Goal: Task Accomplishment & Management: Manage account settings

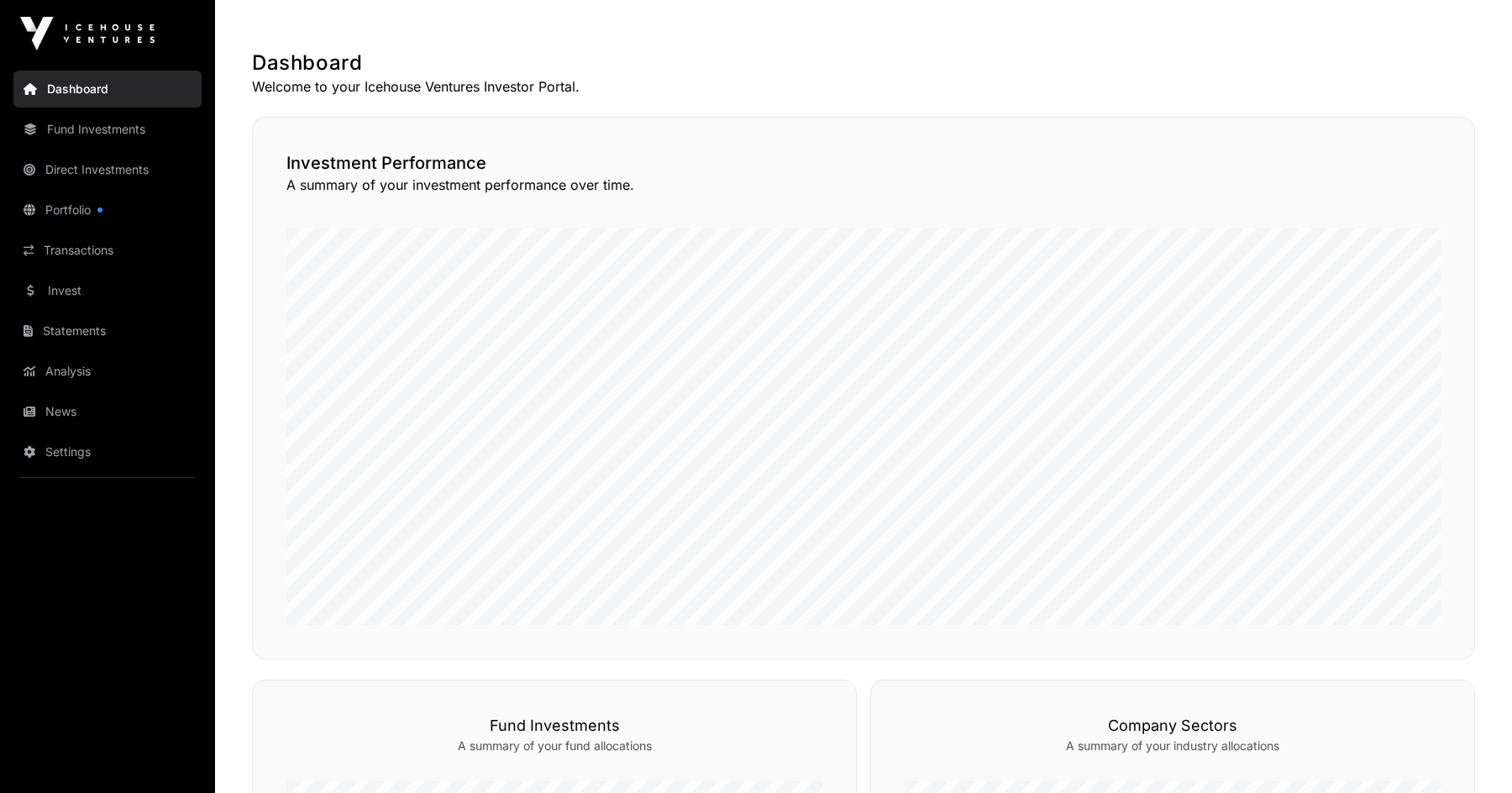
scroll to position [304, 0]
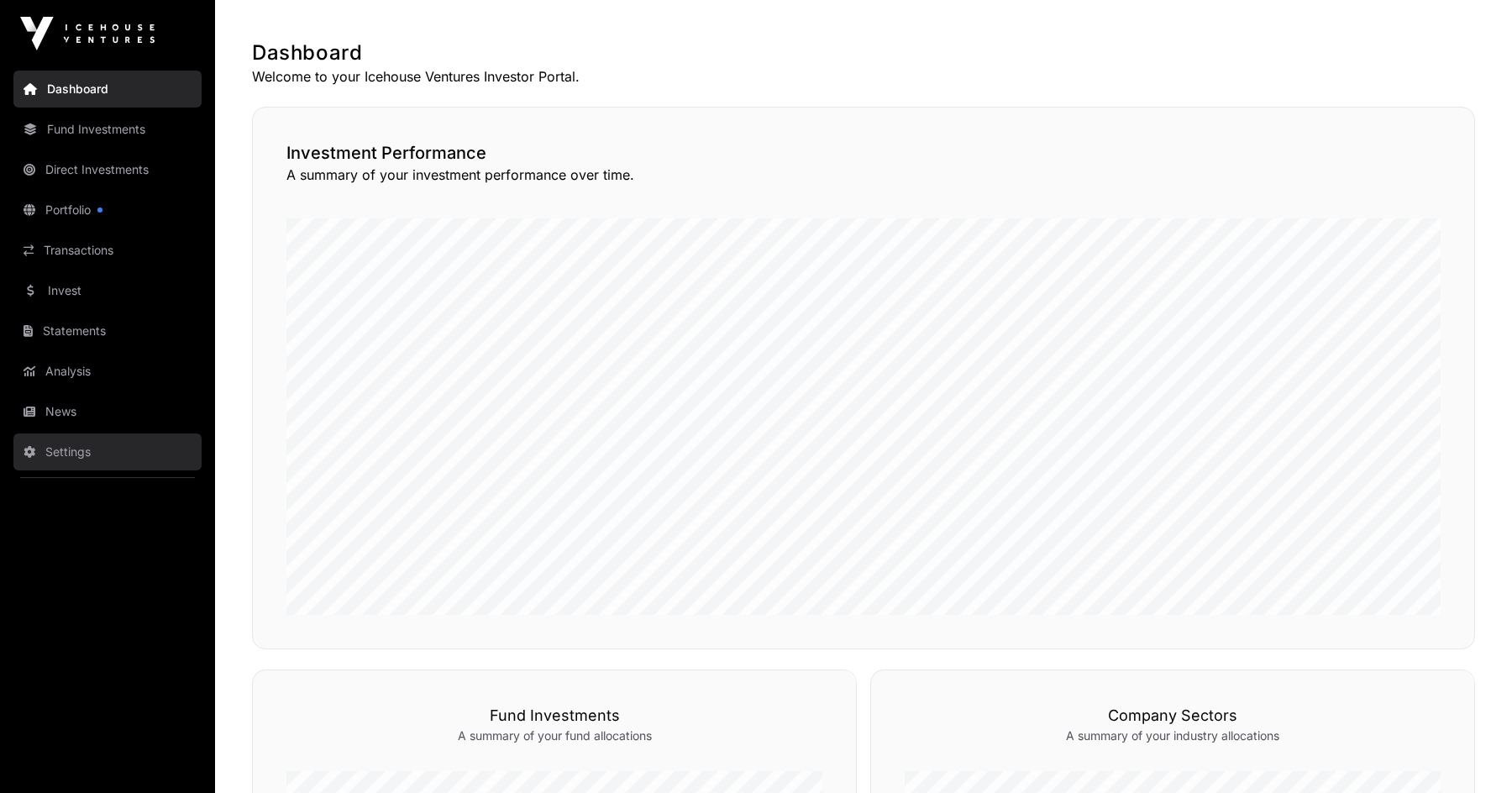
click at [27, 443] on link "Settings" at bounding box center [107, 452] width 188 height 37
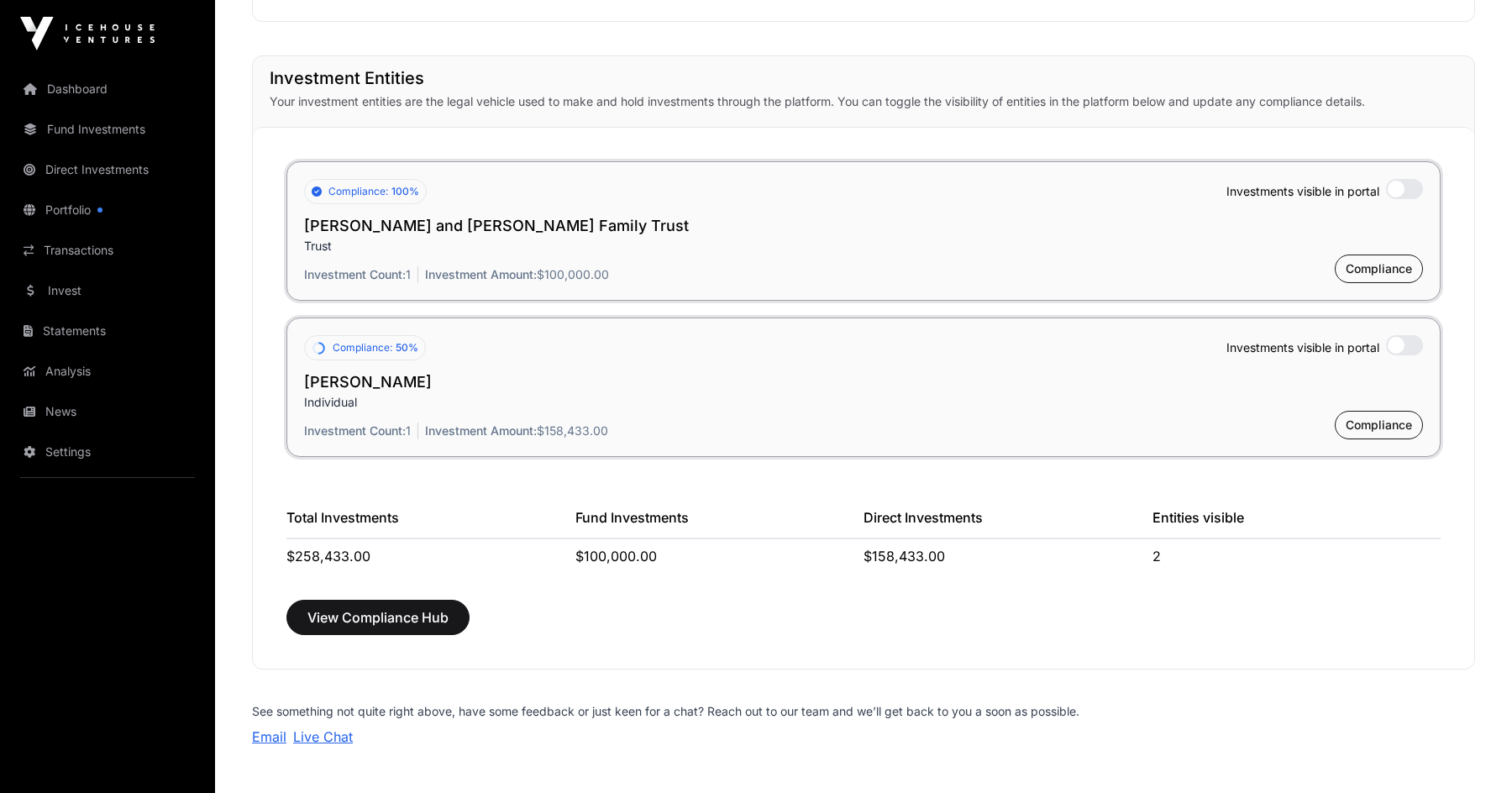
scroll to position [1267, 0]
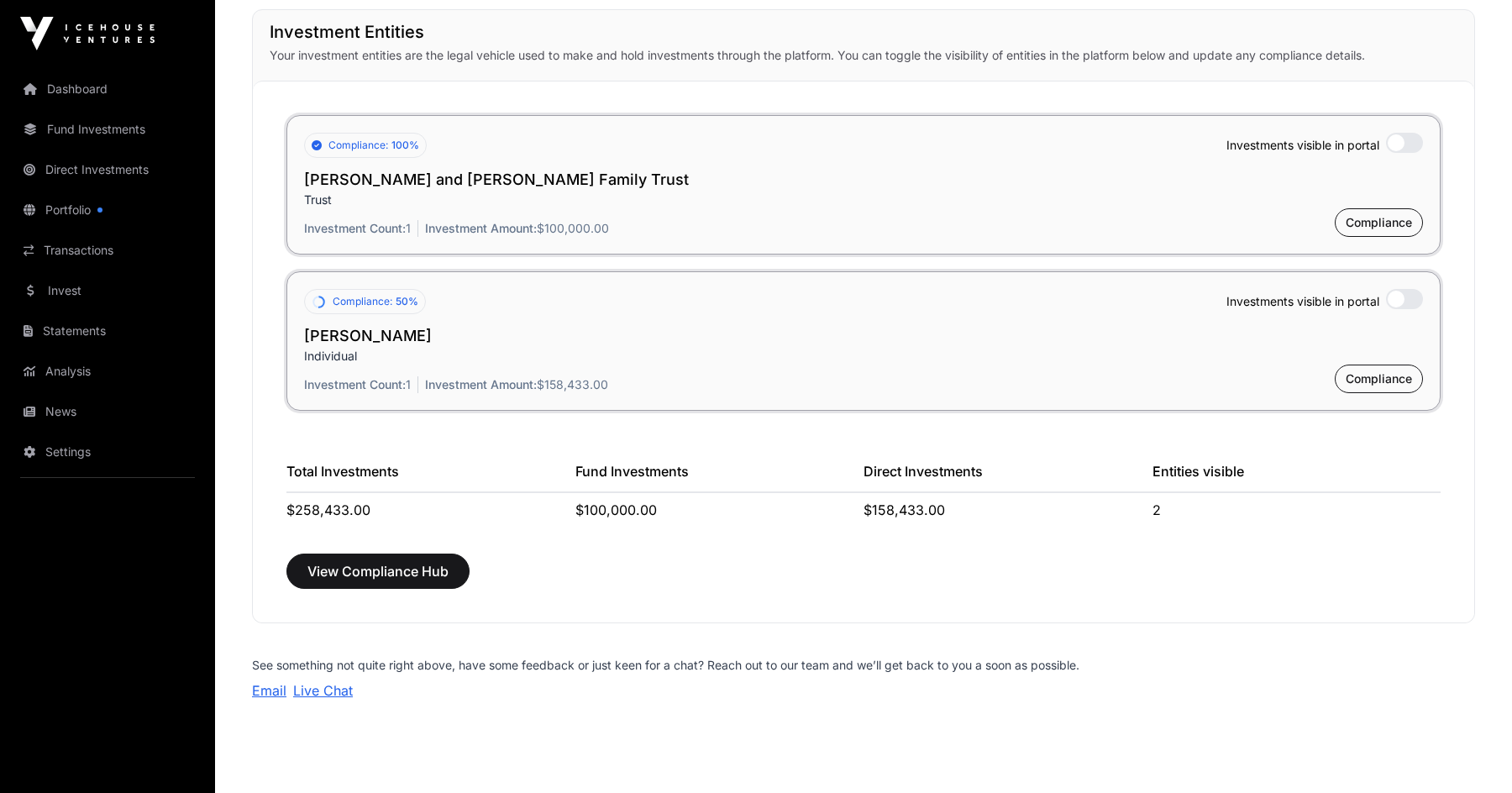
click at [1256, 343] on h2 "[PERSON_NAME]" at bounding box center [863, 336] width 1119 height 23
click at [379, 310] on div "Compliance: 50%" at bounding box center [364, 301] width 122 height 25
click at [1362, 385] on span "Compliance" at bounding box center [1379, 378] width 67 height 17
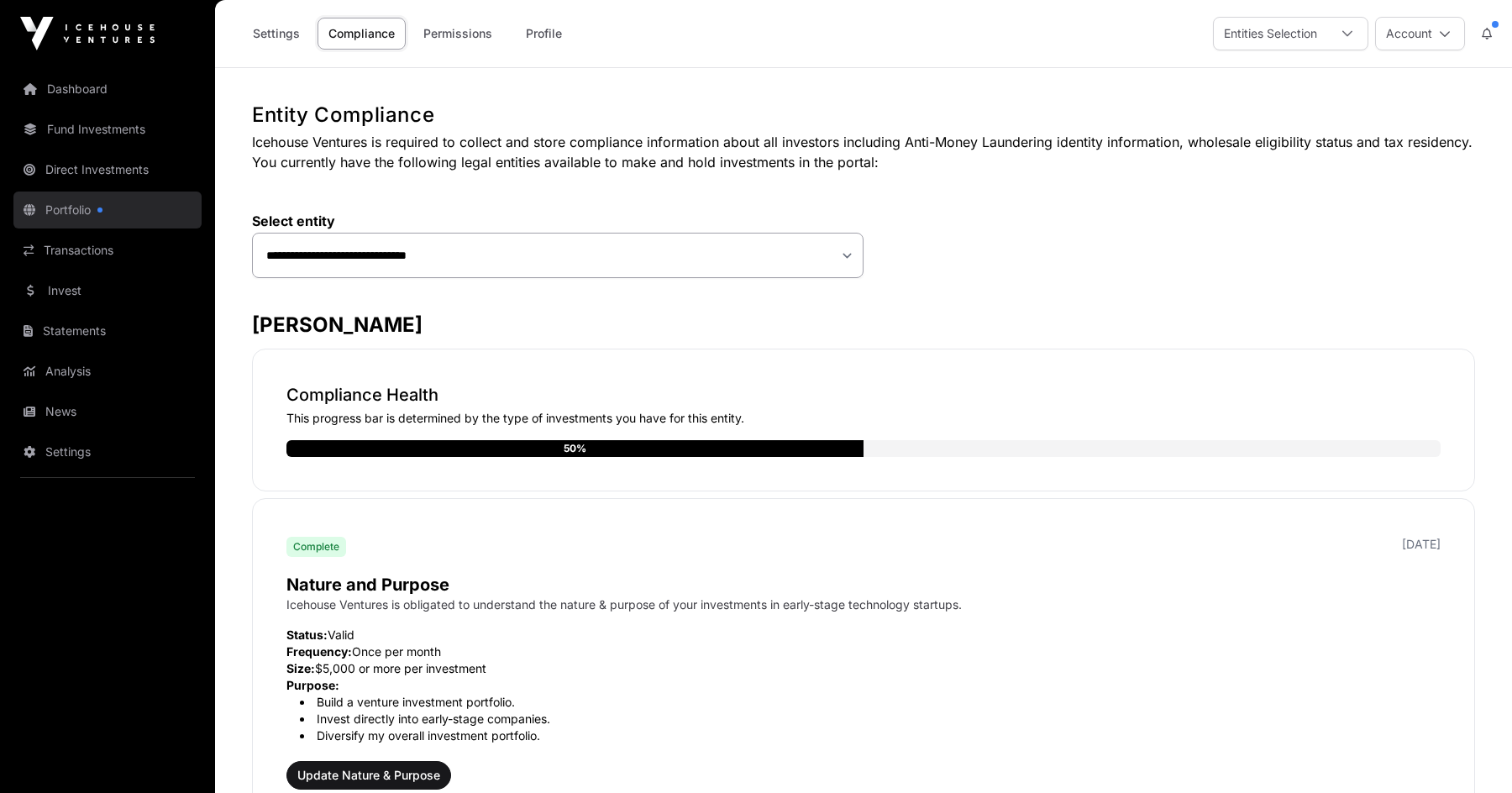
click at [146, 223] on link "Portfolio" at bounding box center [107, 210] width 188 height 37
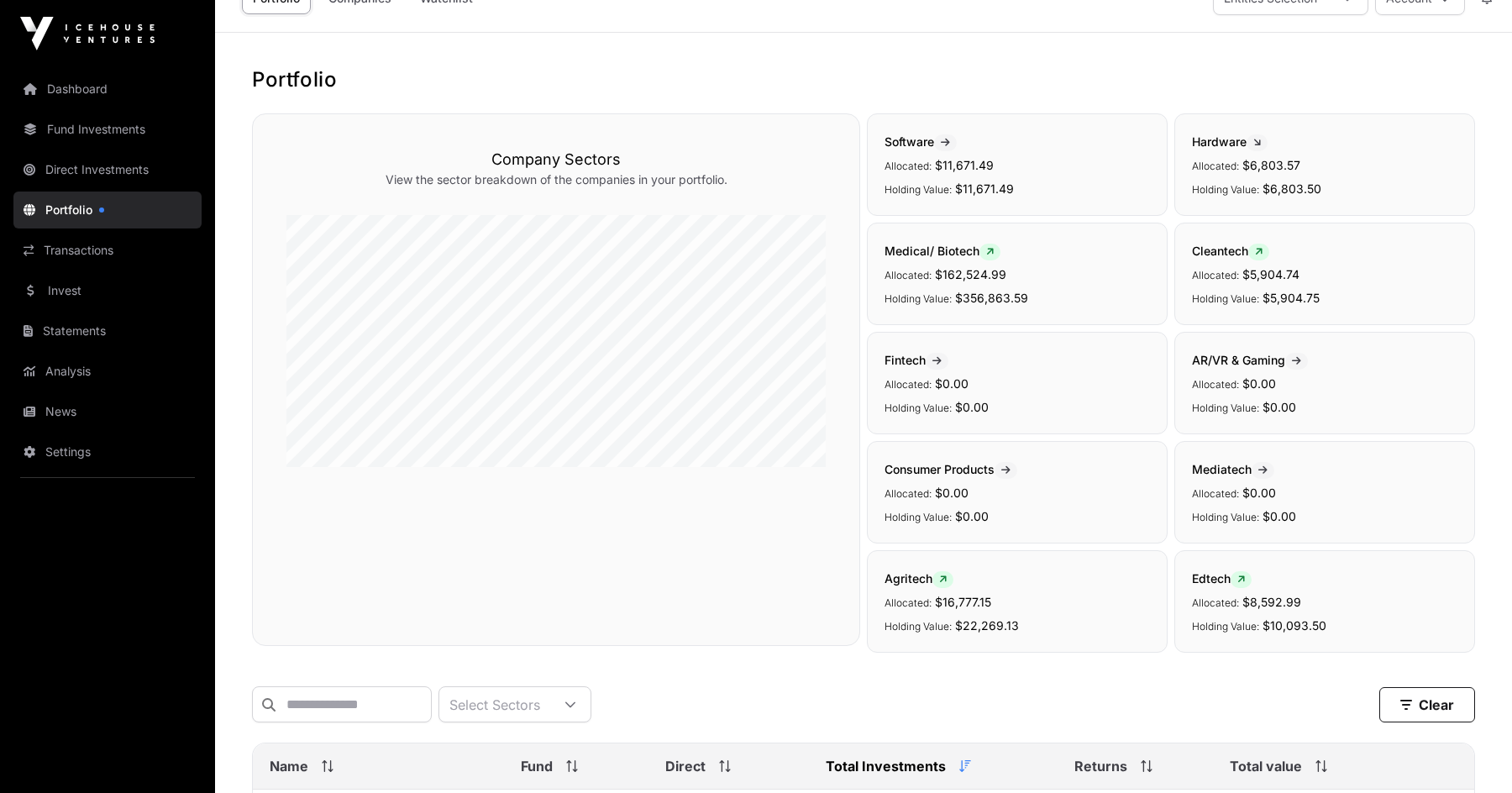
scroll to position [65, 0]
